Goal: Information Seeking & Learning: Learn about a topic

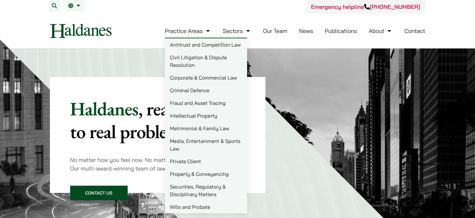
click at [195, 91] on link "Criminal Defence" at bounding box center [206, 90] width 82 height 13
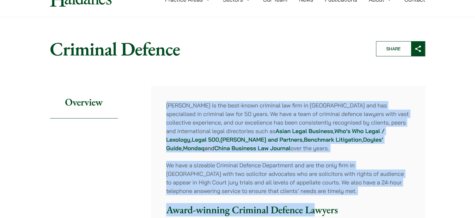
scroll to position [32, 0]
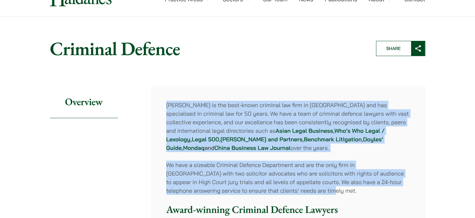
drag, startPoint x: 167, startPoint y: 136, endPoint x: 291, endPoint y: 190, distance: 135.5
copy div "[PERSON_NAME] is the best-known criminal law firm in [GEOGRAPHIC_DATA] and has …"
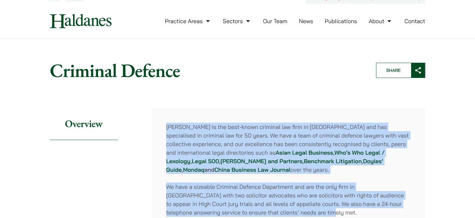
scroll to position [0, 0]
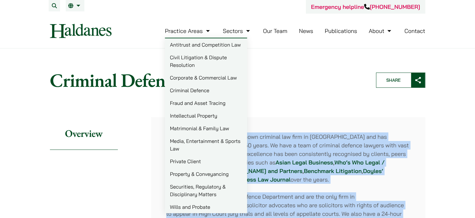
click at [189, 128] on link "Matrimonial & Family Law" at bounding box center [206, 128] width 82 height 13
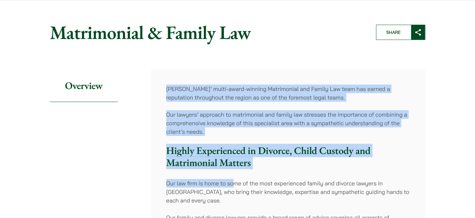
scroll to position [63, 0]
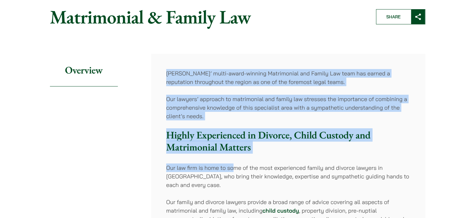
drag, startPoint x: 167, startPoint y: 136, endPoint x: 234, endPoint y: 167, distance: 74.3
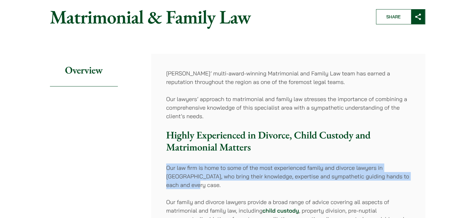
drag, startPoint x: 168, startPoint y: 166, endPoint x: 262, endPoint y: 182, distance: 95.3
click at [262, 182] on p "Our law firm is home to some of the most experienced family and divorce lawyers…" at bounding box center [288, 176] width 244 height 26
copy p "Our law firm is home to some of the most experienced family and divorce lawyers…"
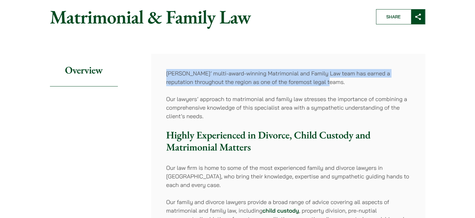
drag, startPoint x: 167, startPoint y: 72, endPoint x: 324, endPoint y: 80, distance: 157.0
click at [324, 80] on p "Haldanes’ multi-award-winning Matrimonial and Family Law team has earned a repu…" at bounding box center [288, 77] width 244 height 17
copy p "Haldanes’ multi-award-winning Matrimonial and Family Law team has earned a repu…"
